Goal: Task Accomplishment & Management: Complete application form

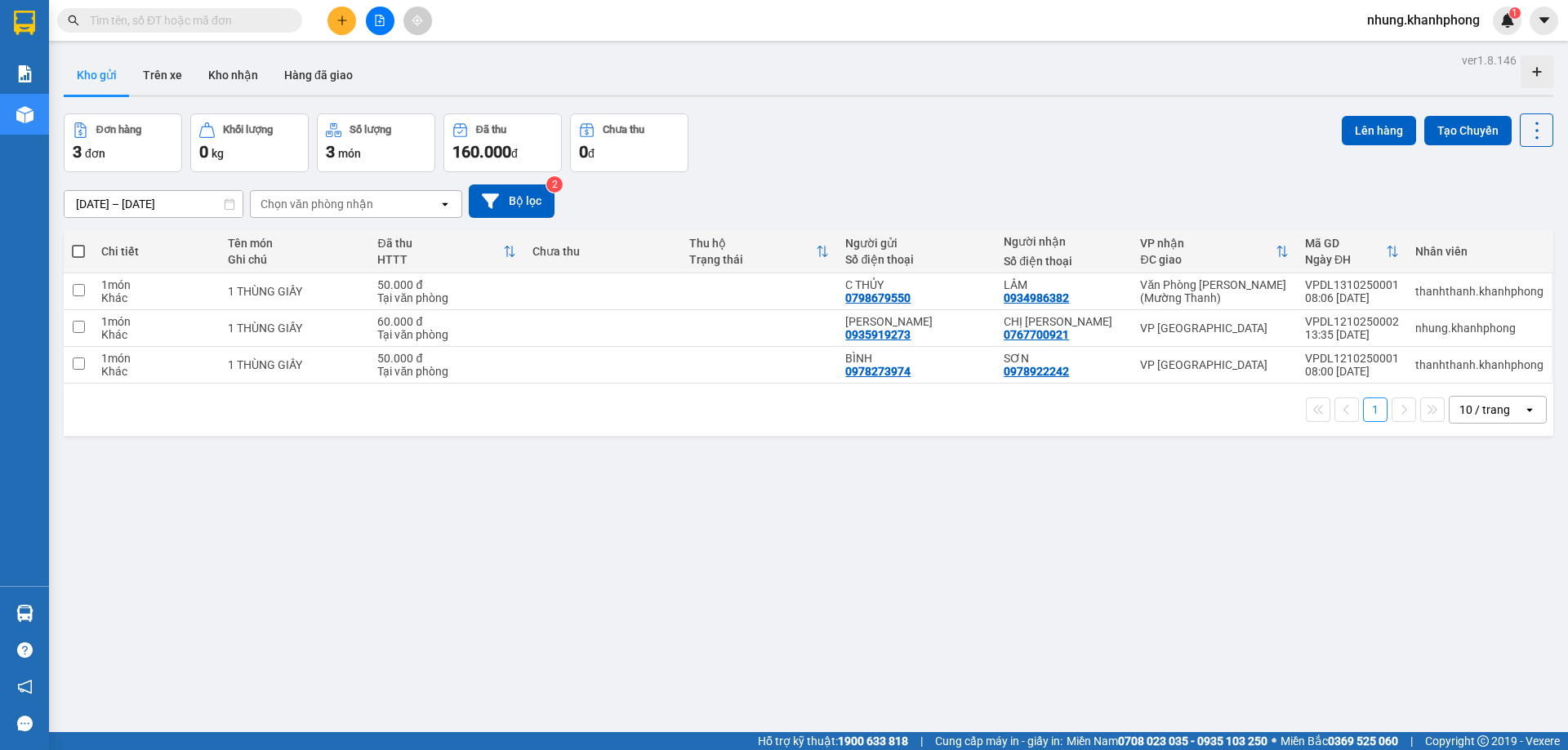
click at [345, 22] on icon "plus" at bounding box center [342, 20] width 12 height 12
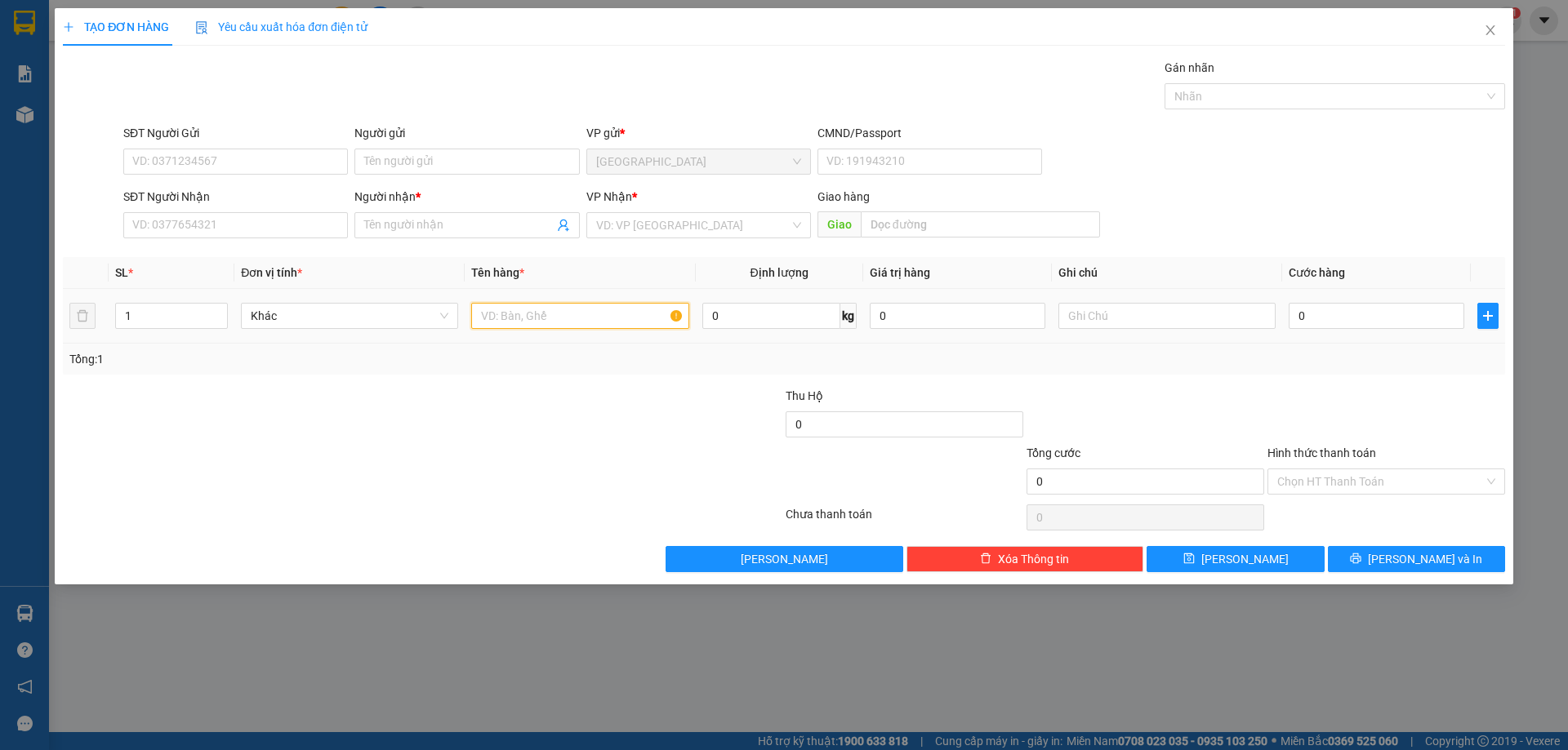
click at [545, 320] on input "text" at bounding box center [579, 315] width 217 height 26
click at [598, 322] on input "1 thúng" at bounding box center [579, 315] width 217 height 26
type input "1 THÙNG GIẤY"
click at [174, 474] on div at bounding box center [302, 472] width 481 height 57
drag, startPoint x: 607, startPoint y: 317, endPoint x: 49, endPoint y: 200, distance: 570.1
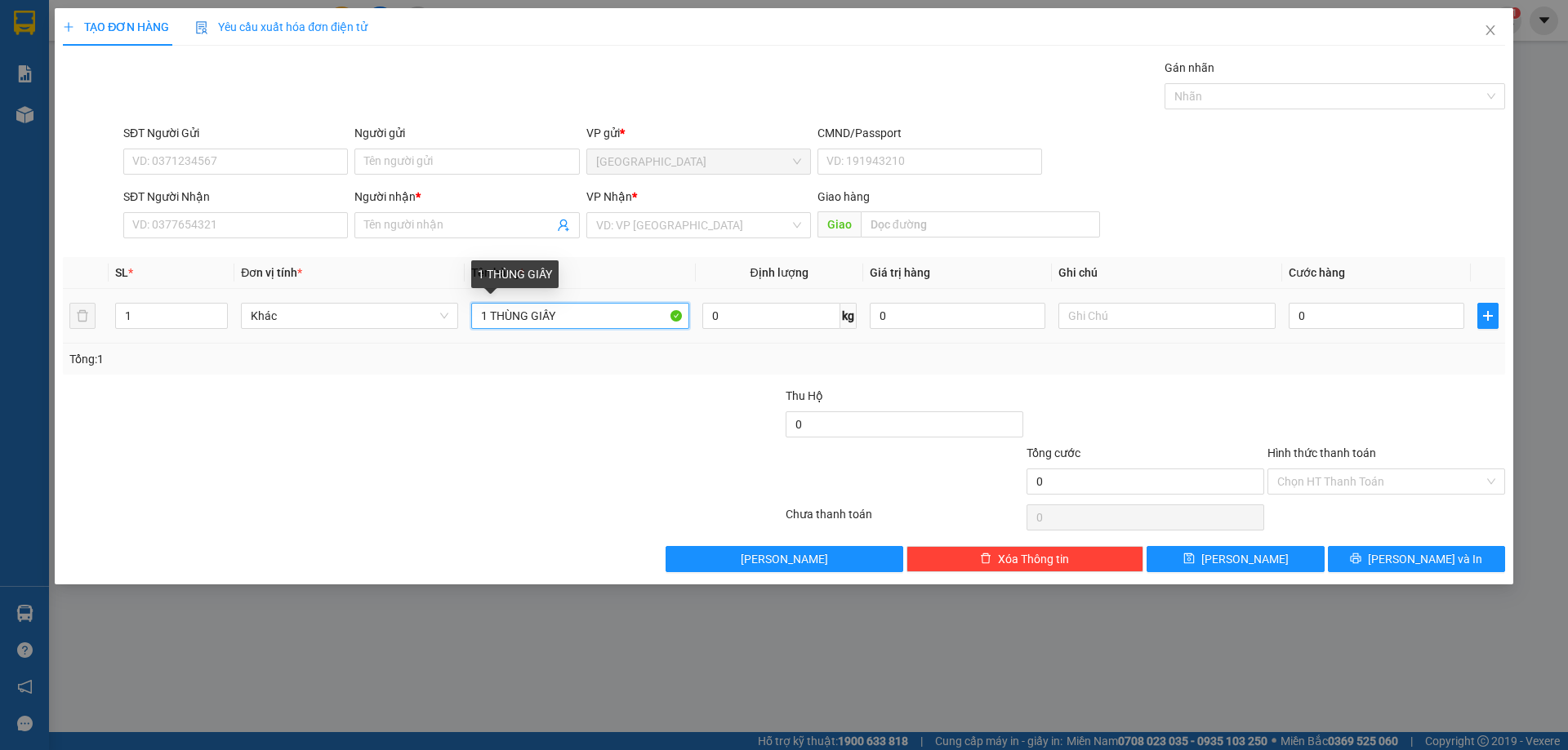
click at [0, 243] on div "TẠO ĐƠN HÀNG Yêu cầu xuất hóa đơn điện tử Transit Pickup Surcharge Ids Transit …" at bounding box center [784, 375] width 1568 height 750
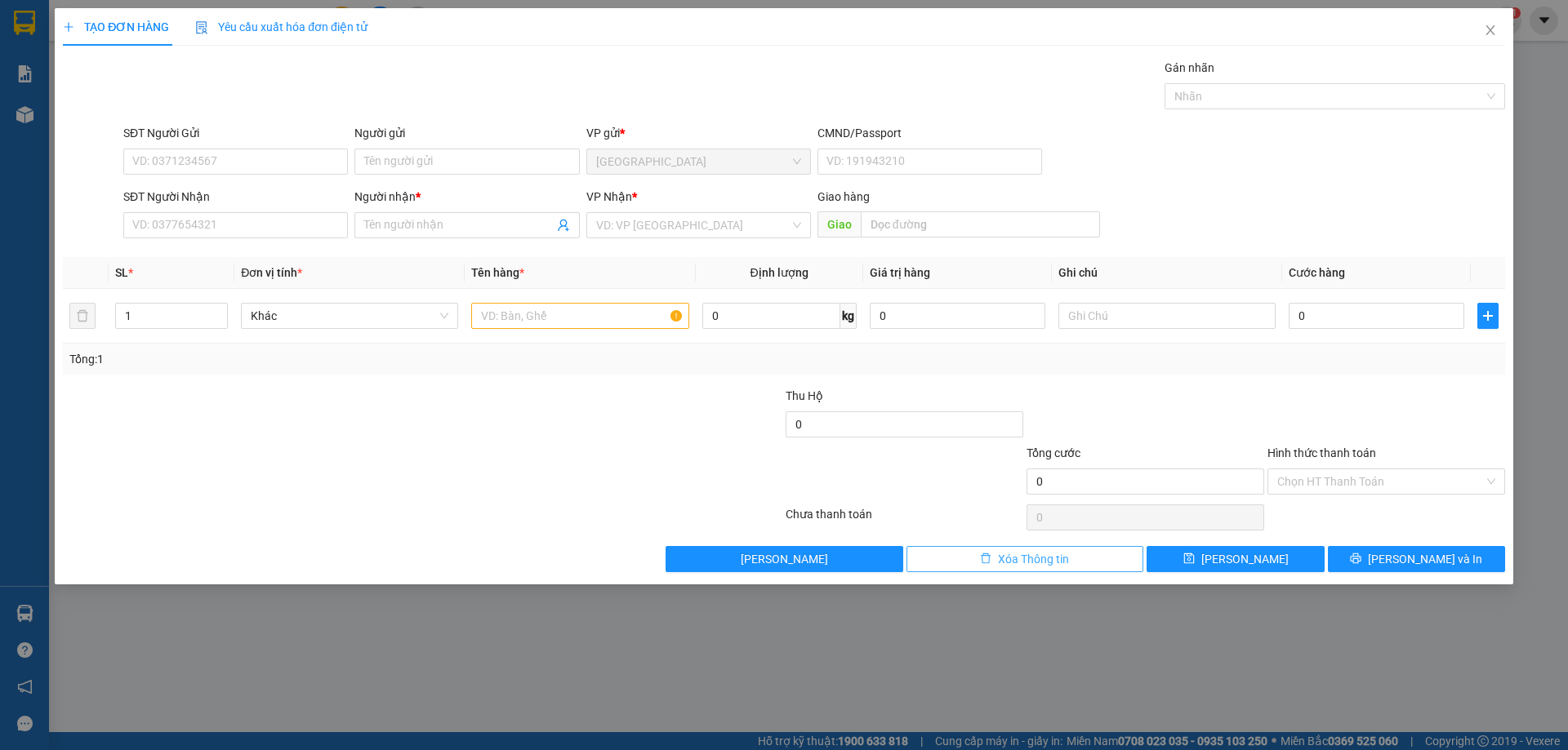
click at [1111, 562] on button "Xóa Thông tin" at bounding box center [1025, 559] width 238 height 26
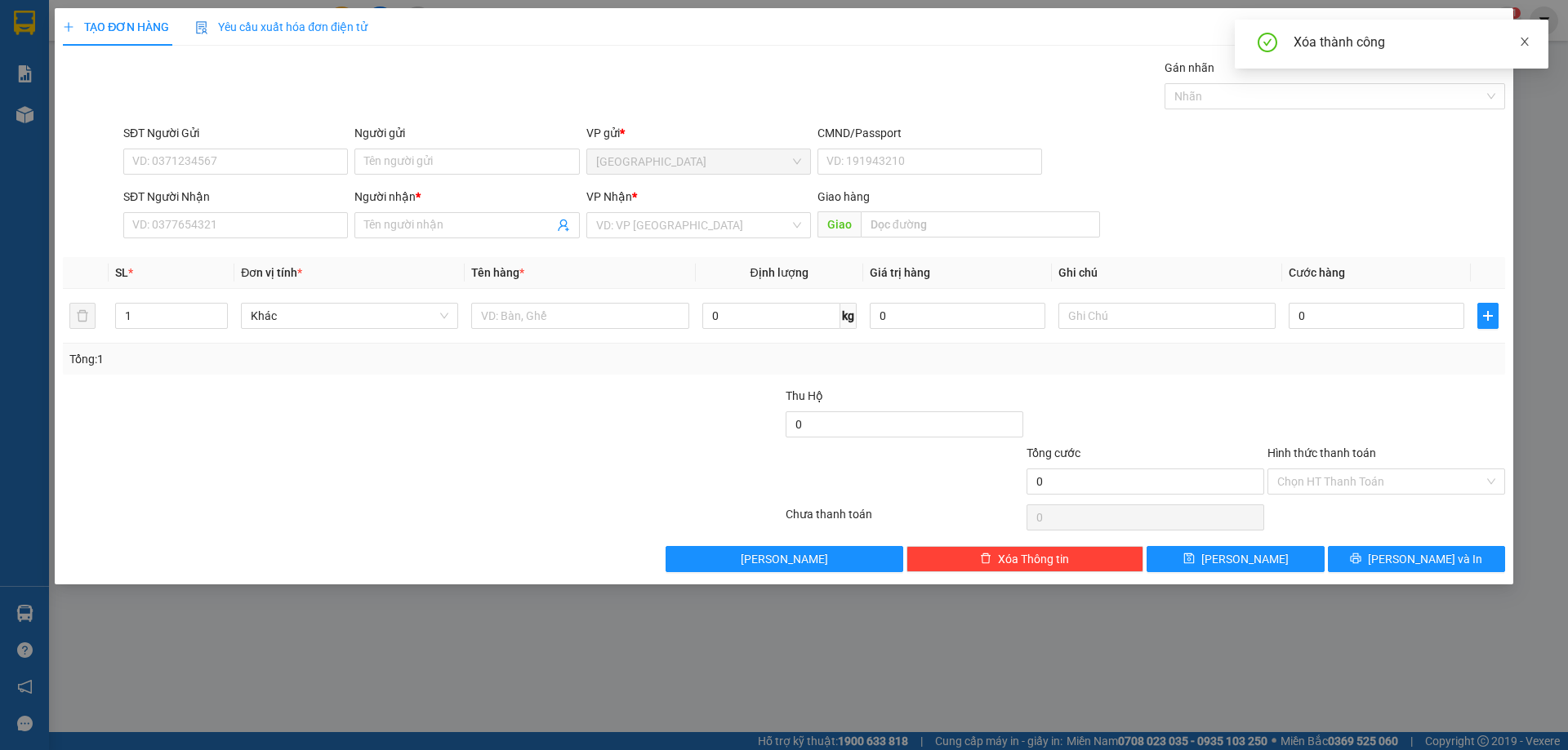
click at [1522, 39] on icon "close" at bounding box center [1524, 41] width 12 height 12
click at [1487, 28] on icon "close" at bounding box center [1490, 29] width 9 height 10
